Goal: Find specific page/section: Find specific page/section

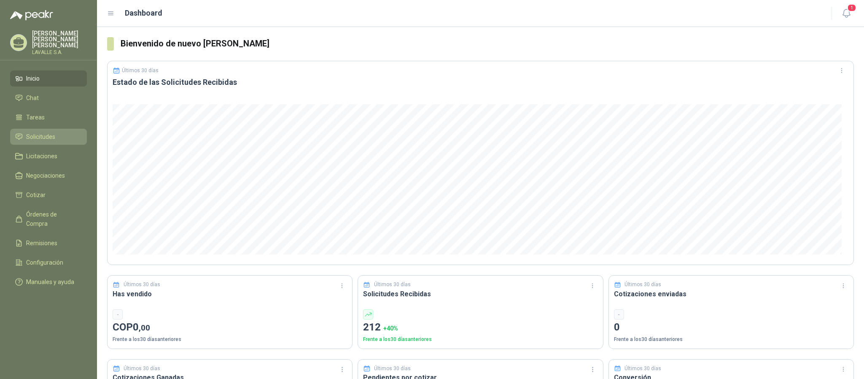
click at [33, 137] on link "Solicitudes" at bounding box center [48, 137] width 77 height 16
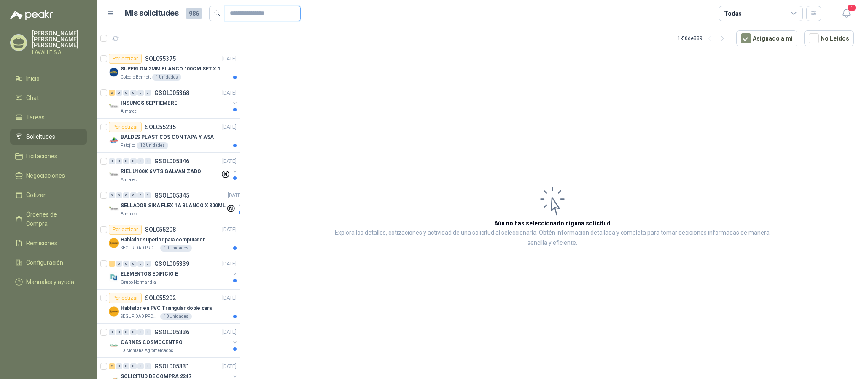
click at [233, 8] on input "text" at bounding box center [259, 13] width 59 height 14
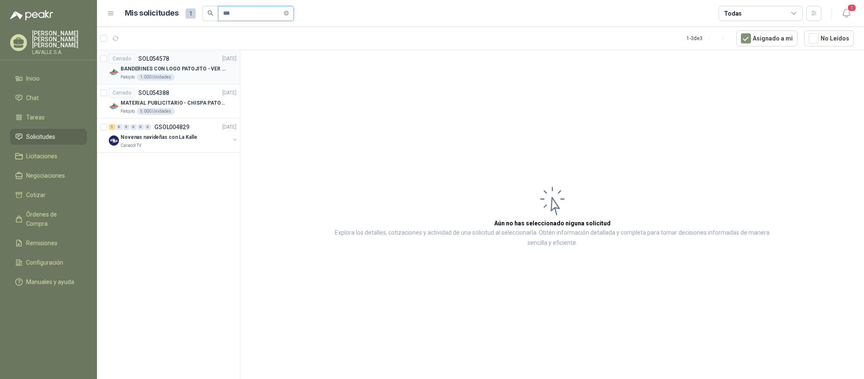
type input "***"
click at [195, 76] on div "Patojito 1.000 Unidades" at bounding box center [179, 77] width 116 height 7
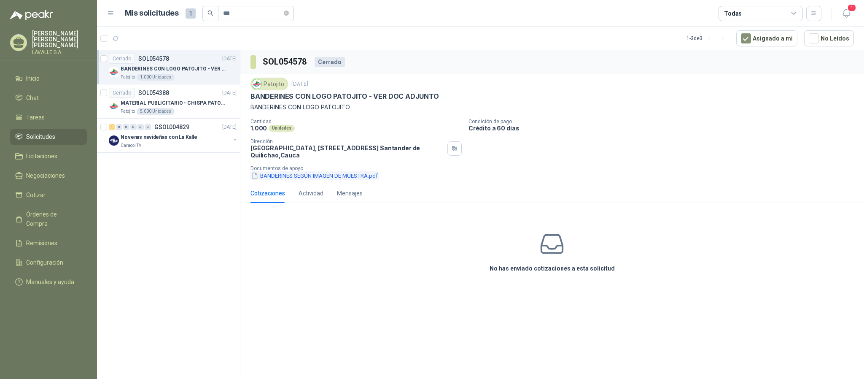
click at [347, 177] on button "BANDERINES SEGÚN IMAGEN DE MUESTRA.pdf" at bounding box center [314, 175] width 128 height 9
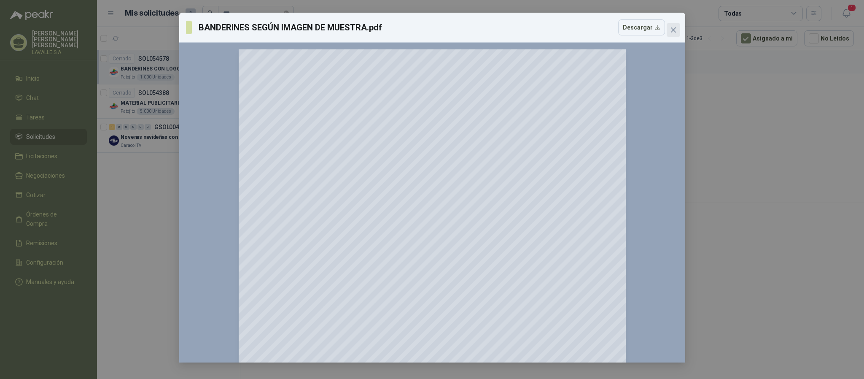
click at [670, 33] on icon "close" at bounding box center [673, 30] width 7 height 7
